Goal: Information Seeking & Learning: Learn about a topic

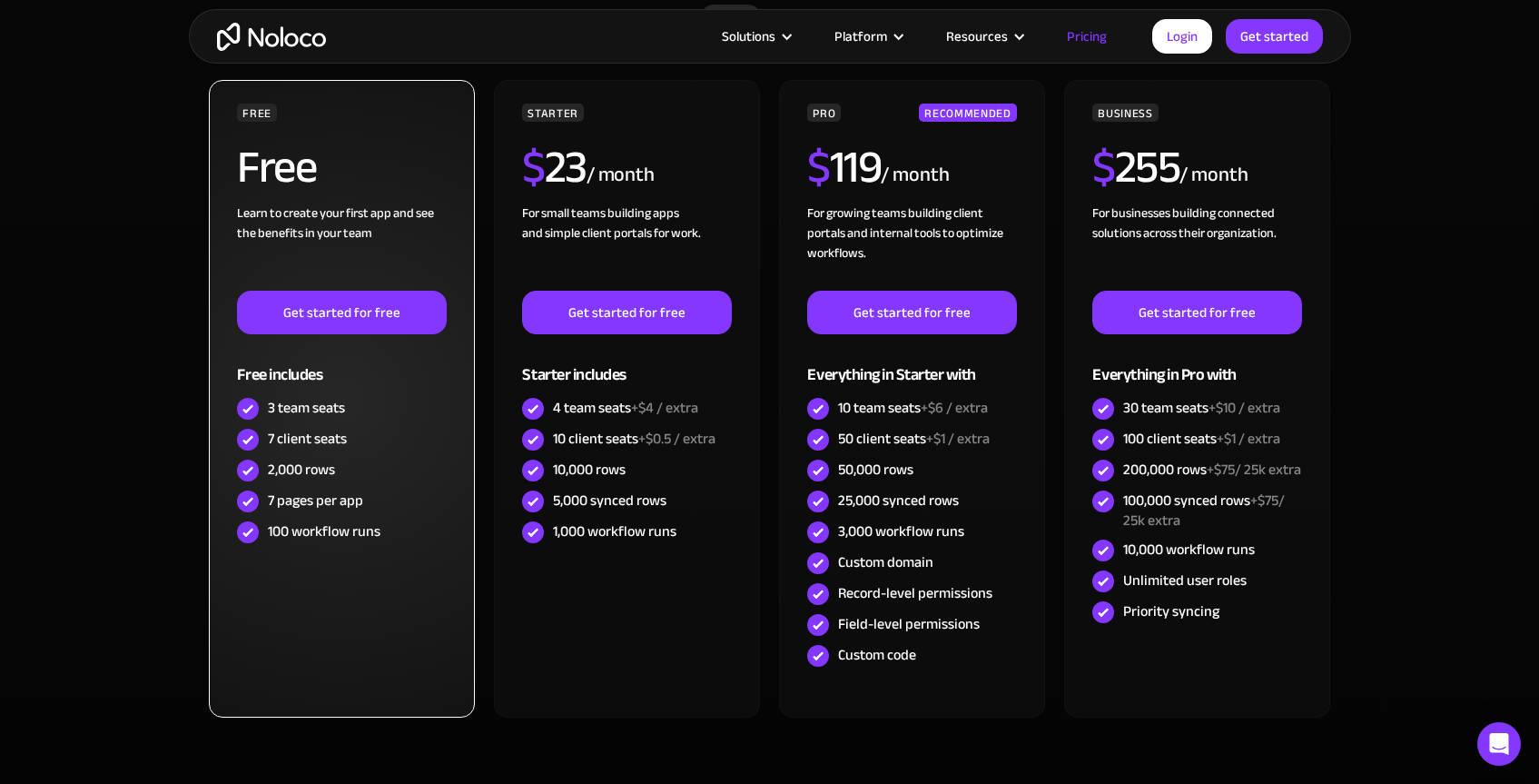
scroll to position [528, 0]
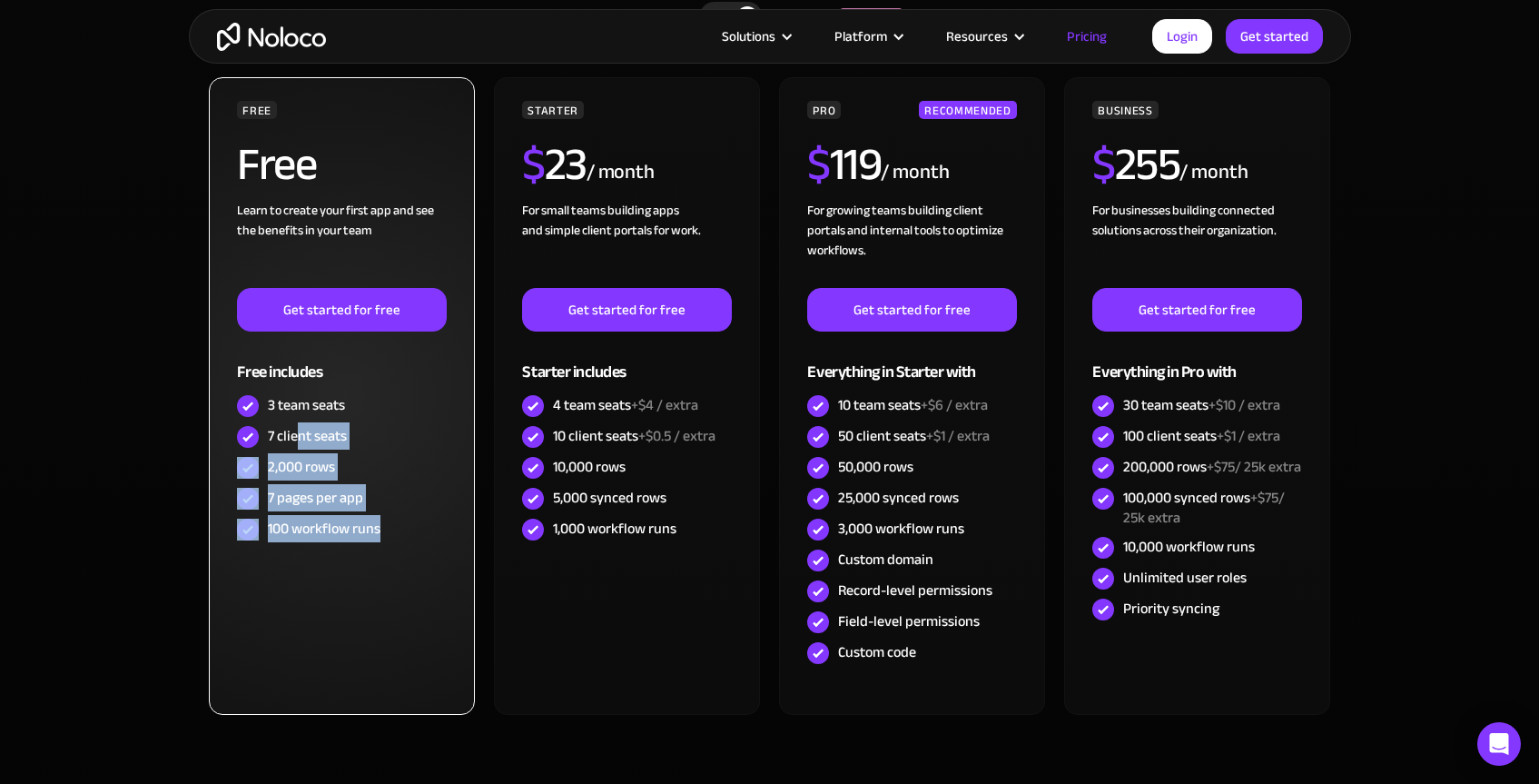
drag, startPoint x: 296, startPoint y: 444, endPoint x: 401, endPoint y: 531, distance: 136.4
click at [401, 531] on div "FREE Free Learn to create your first app and see the benefits in your team ‍ Ge…" at bounding box center [341, 323] width 209 height 444
click at [401, 531] on div "100 workflow runs" at bounding box center [341, 529] width 209 height 31
drag, startPoint x: 373, startPoint y: 531, endPoint x: 267, endPoint y: 409, distance: 161.6
click at [267, 409] on div "FREE Free Learn to create your first app and see the benefits in your team ‍ Ge…" at bounding box center [341, 323] width 209 height 444
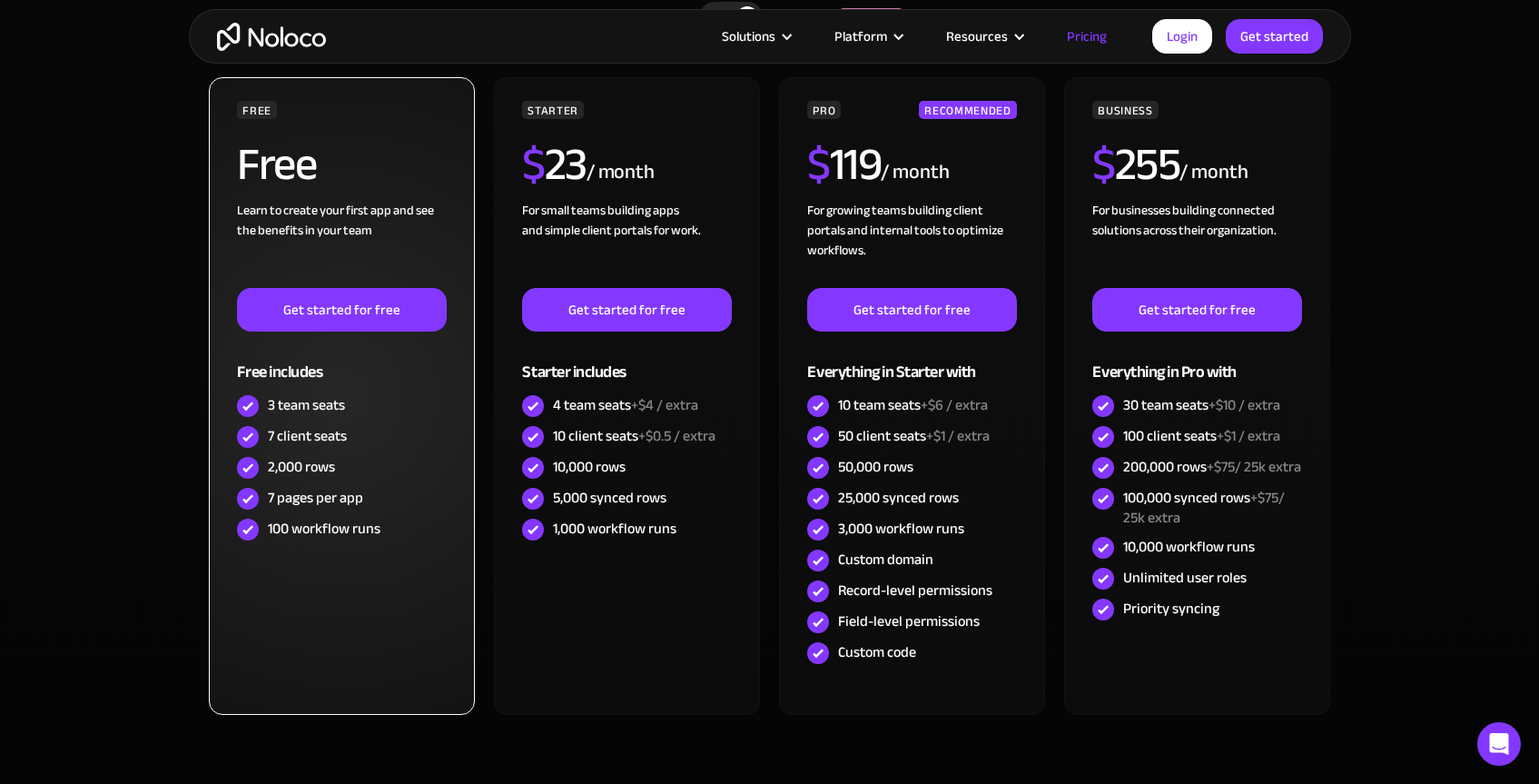
click at [268, 409] on div "3 team seats" at bounding box center [306, 405] width 77 height 20
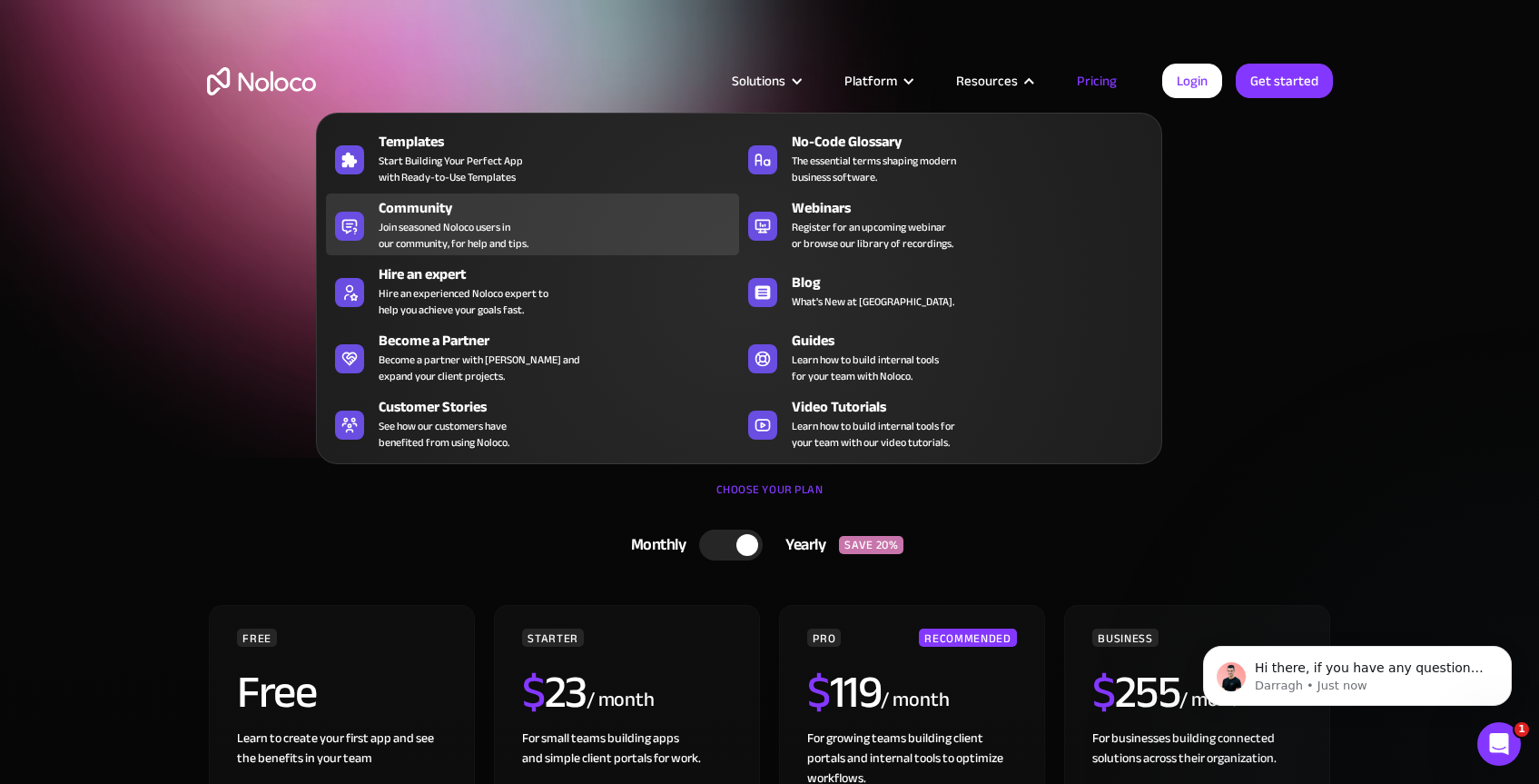
scroll to position [0, 0]
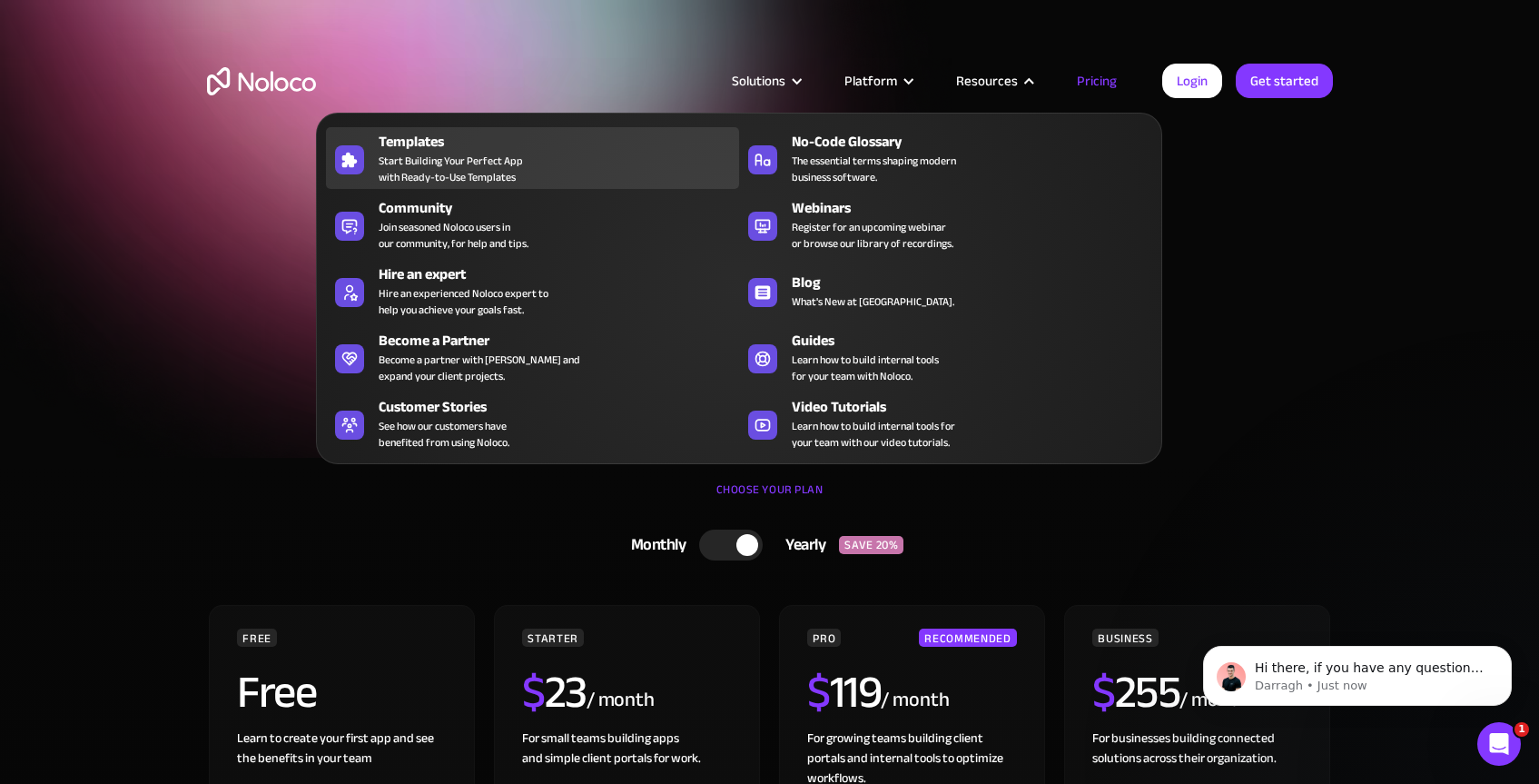
click at [409, 153] on span "Start Building Your Perfect App with Ready-to-Use Templates" at bounding box center [451, 169] width 145 height 33
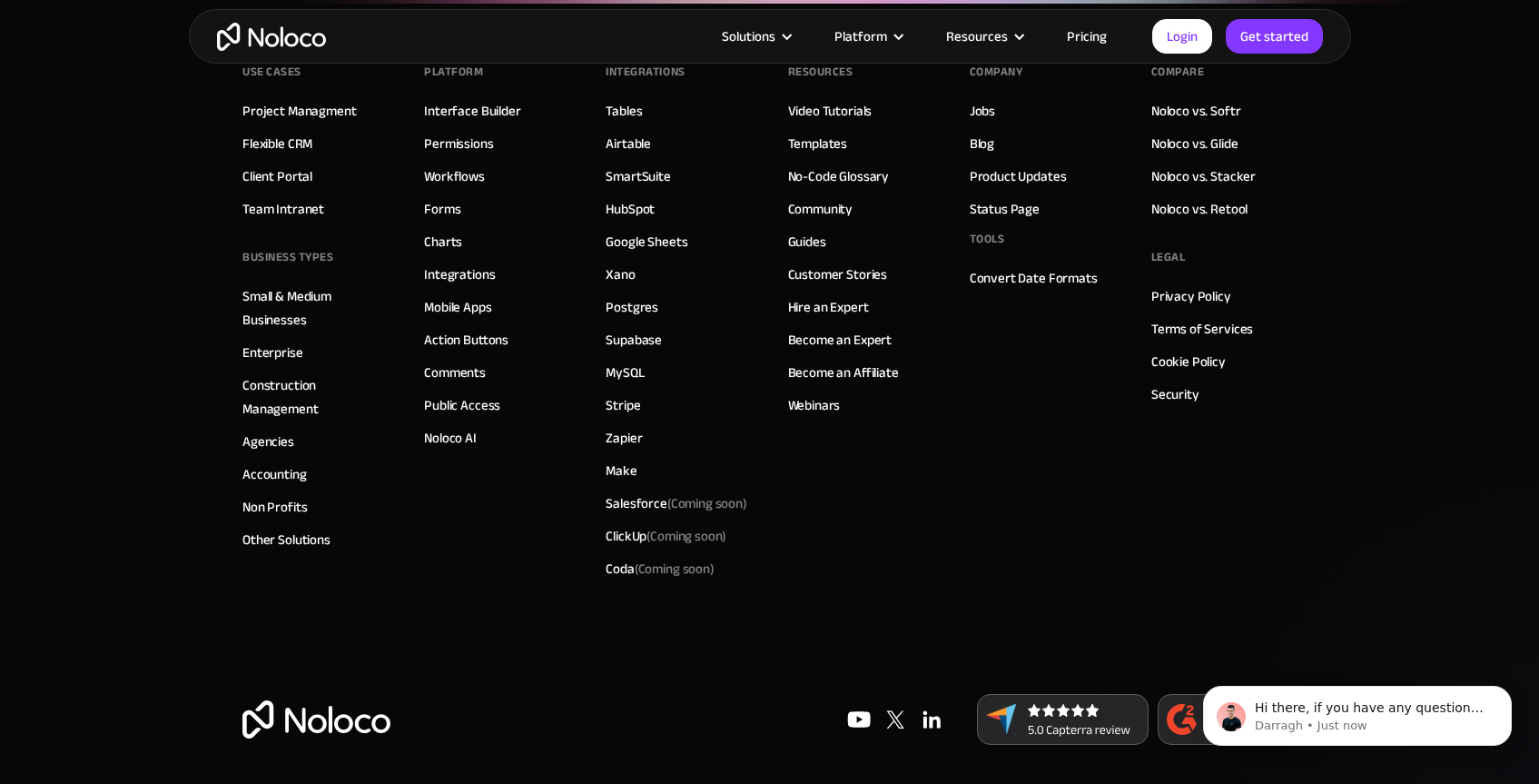
scroll to position [6429, 0]
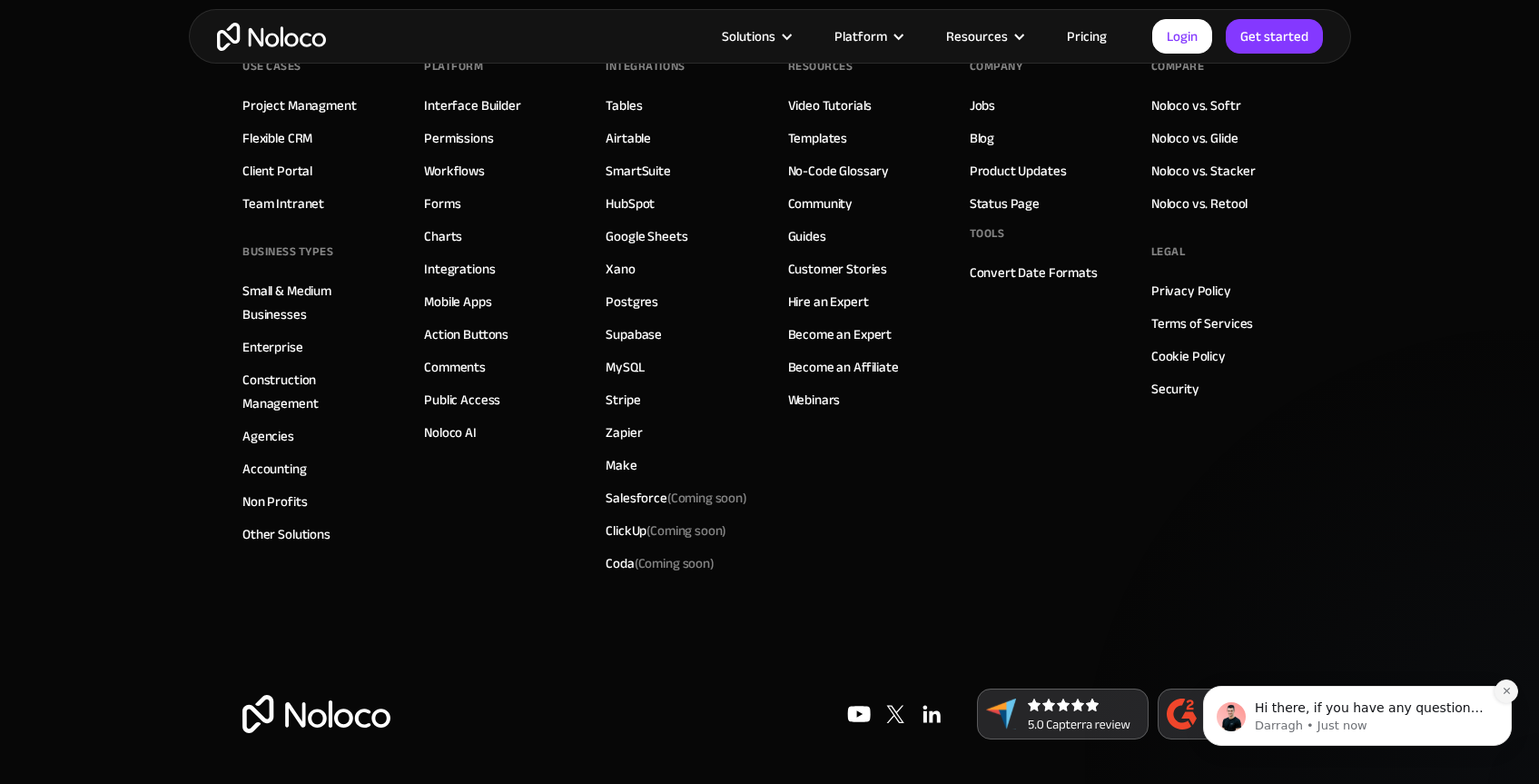
click at [1506, 689] on icon "Dismiss notification" at bounding box center [1507, 691] width 10 height 10
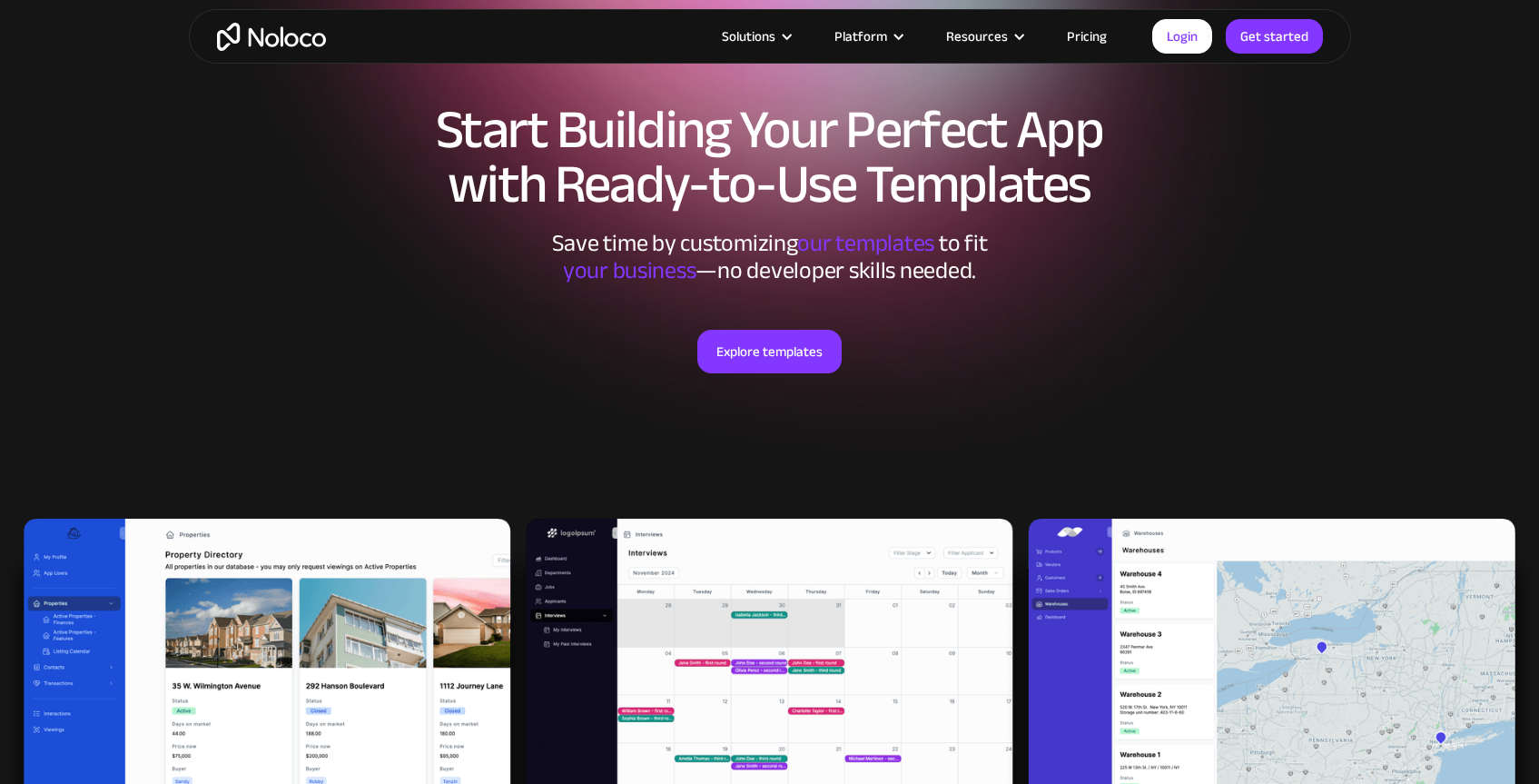
scroll to position [0, 0]
